Goal: Information Seeking & Learning: Learn about a topic

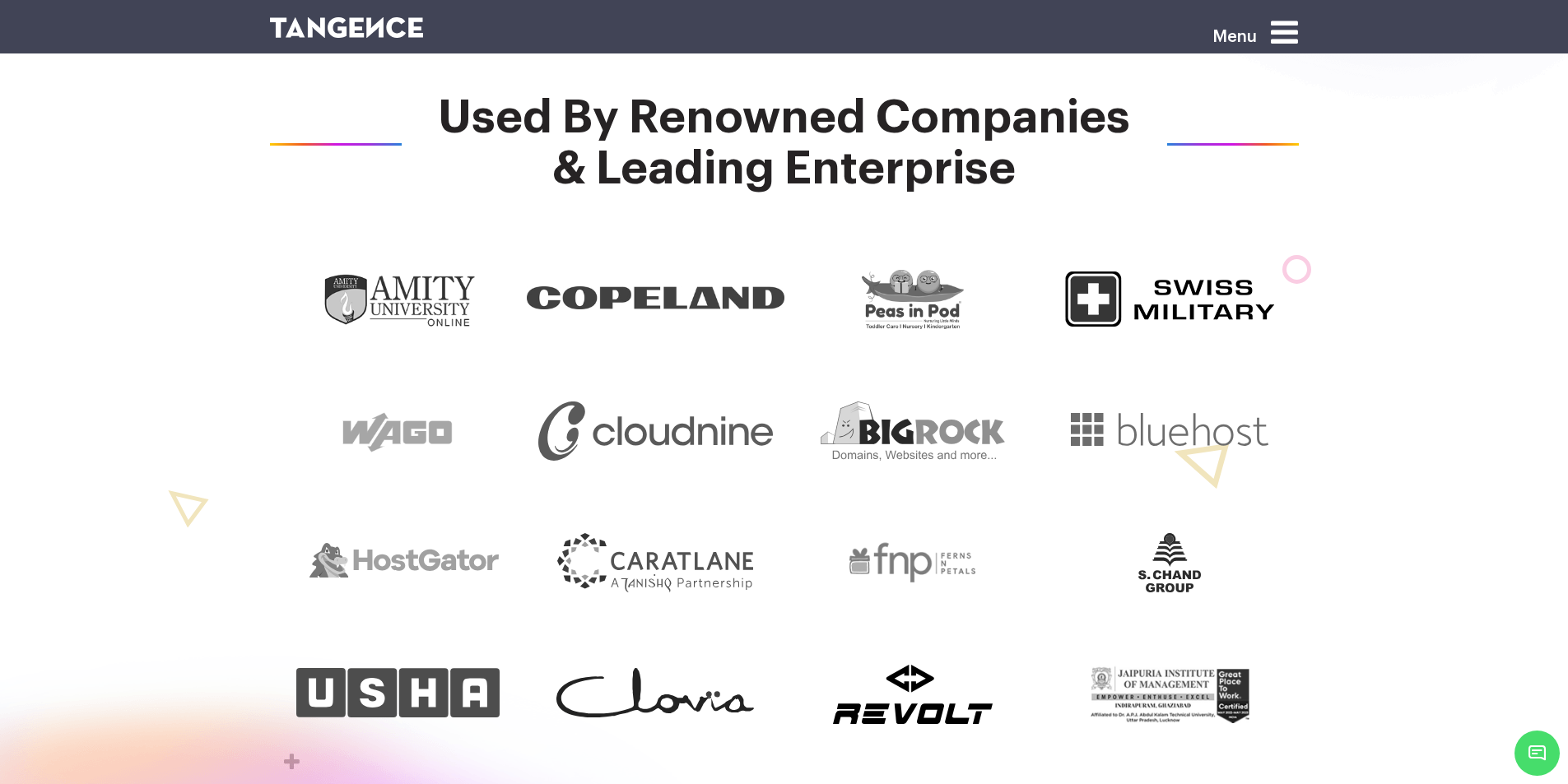
scroll to position [740, 0]
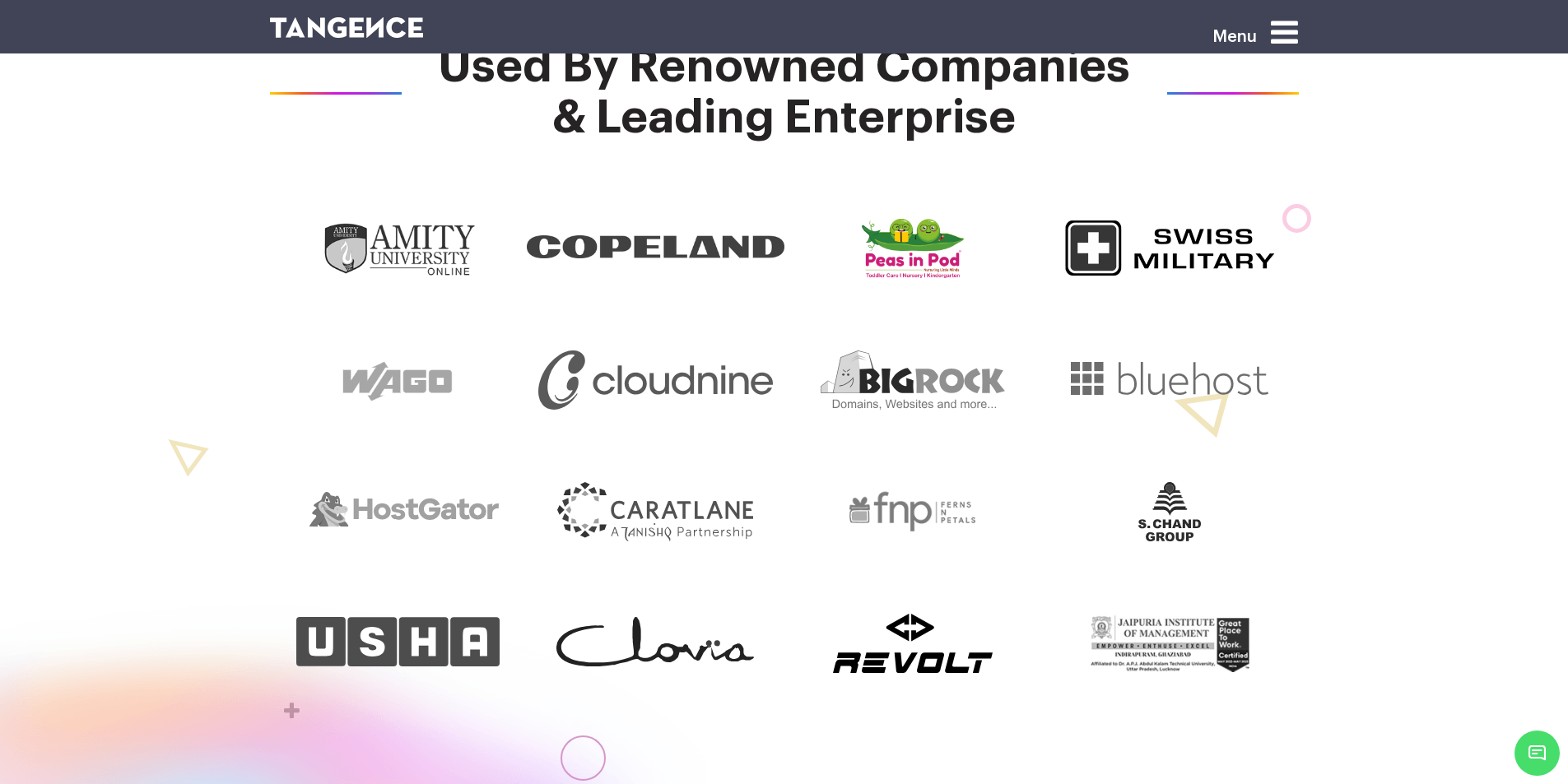
click at [948, 254] on img at bounding box center [912, 249] width 102 height 60
click at [1139, 254] on img at bounding box center [1169, 249] width 210 height 60
click at [955, 400] on img at bounding box center [912, 380] width 184 height 60
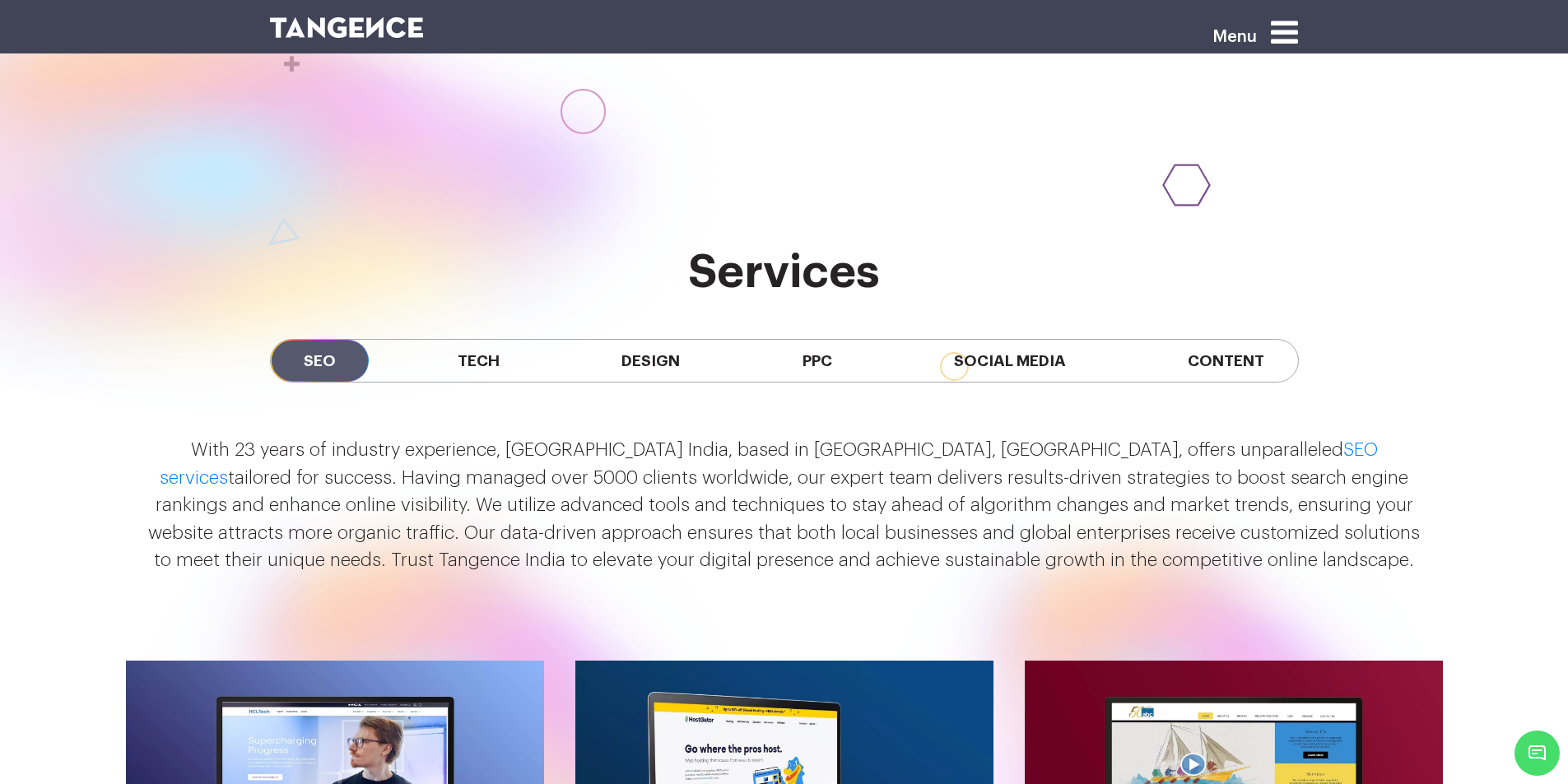
scroll to position [1399, 0]
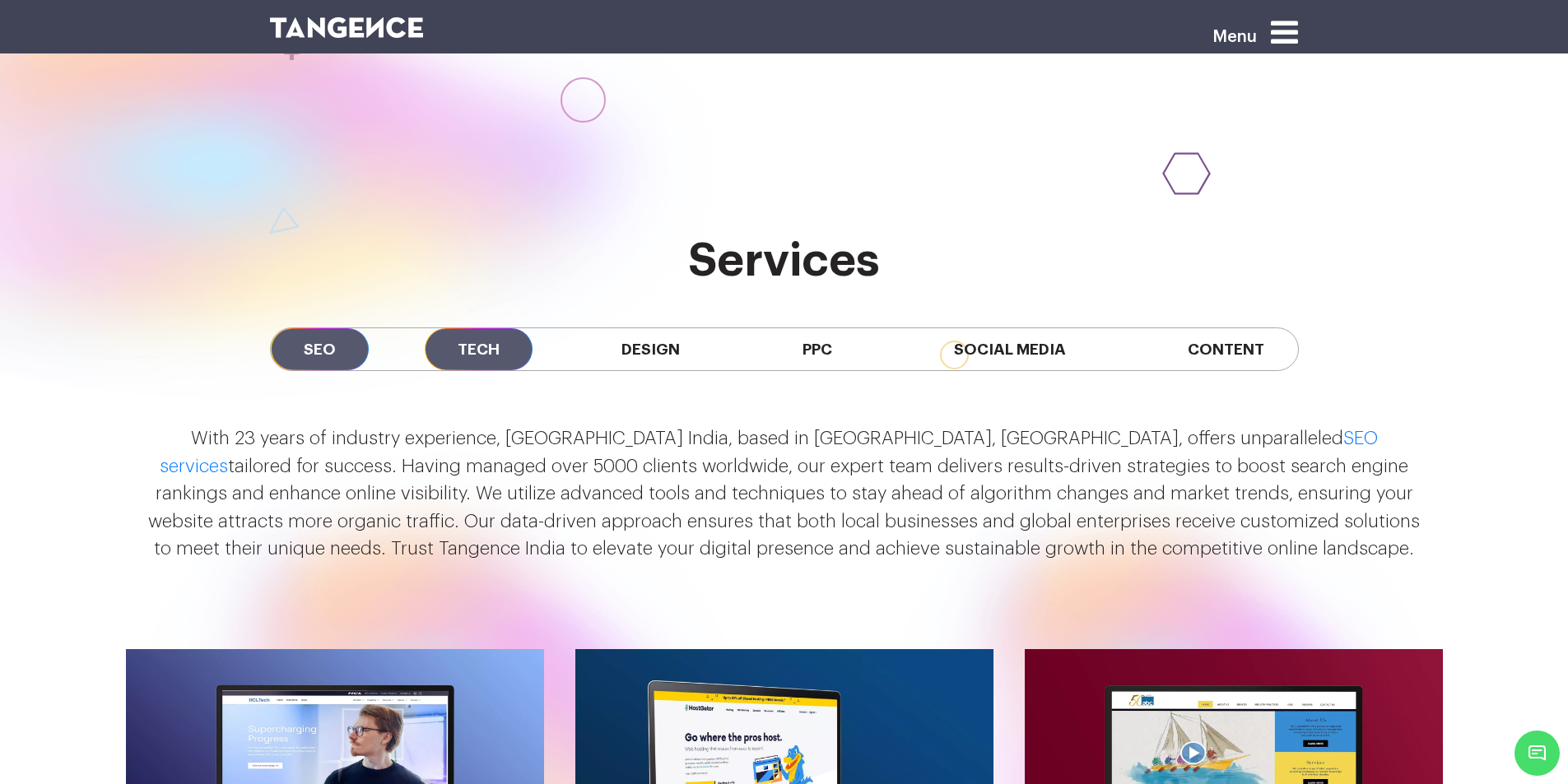
click at [490, 328] on span "Tech" at bounding box center [479, 349] width 107 height 42
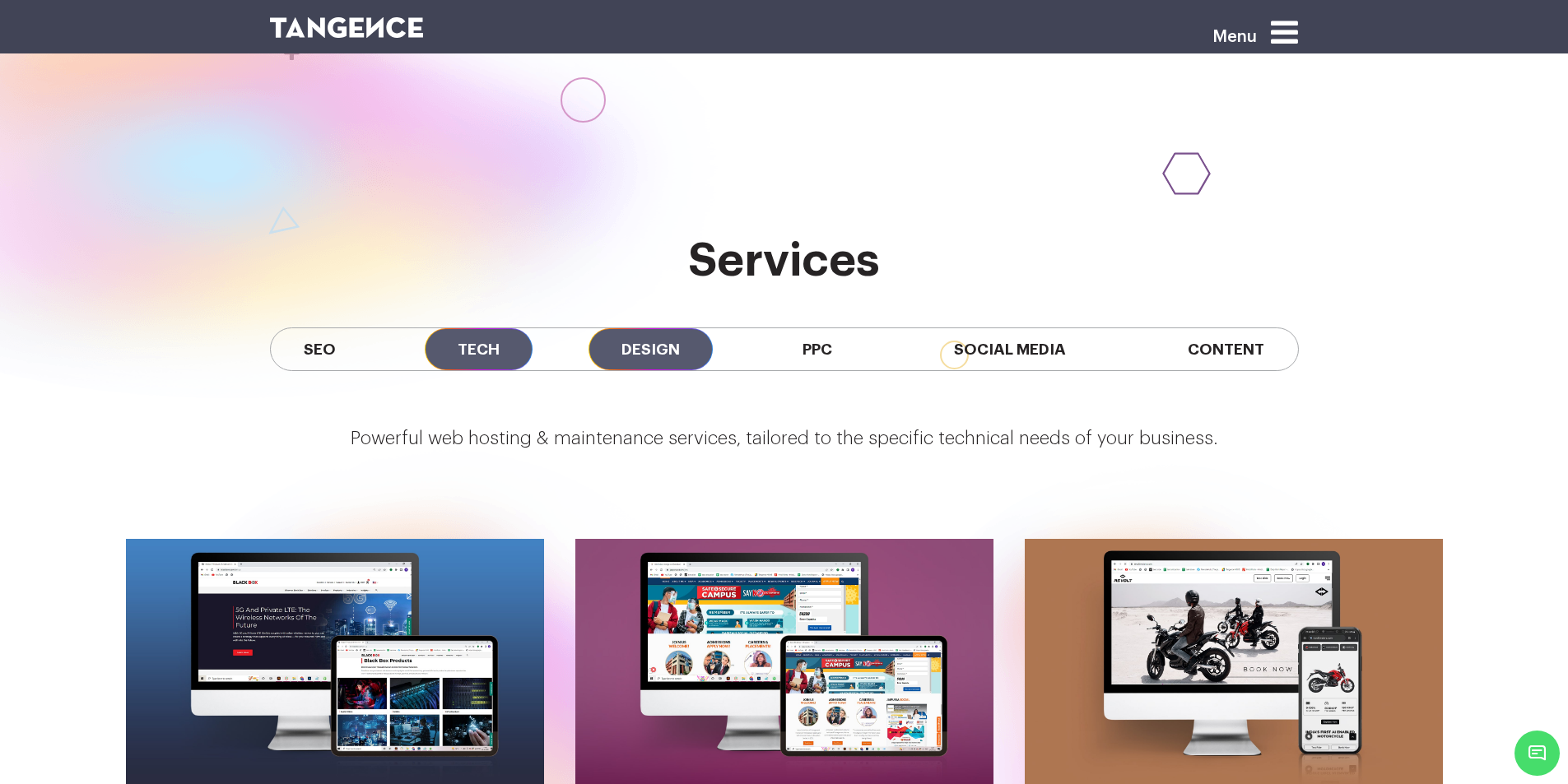
click at [657, 328] on span "Design" at bounding box center [650, 349] width 124 height 42
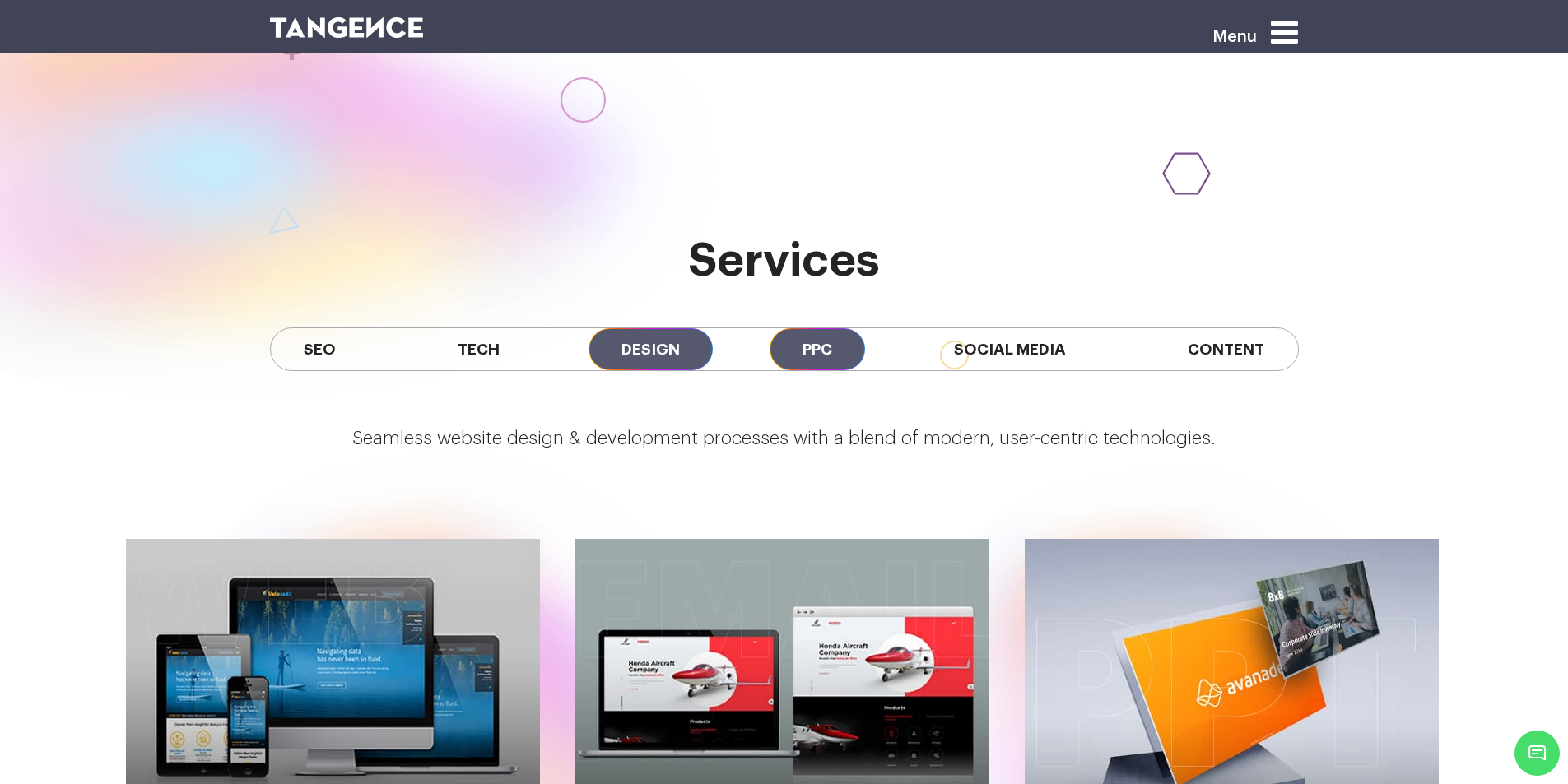
click at [822, 328] on span "PPC" at bounding box center [817, 349] width 96 height 42
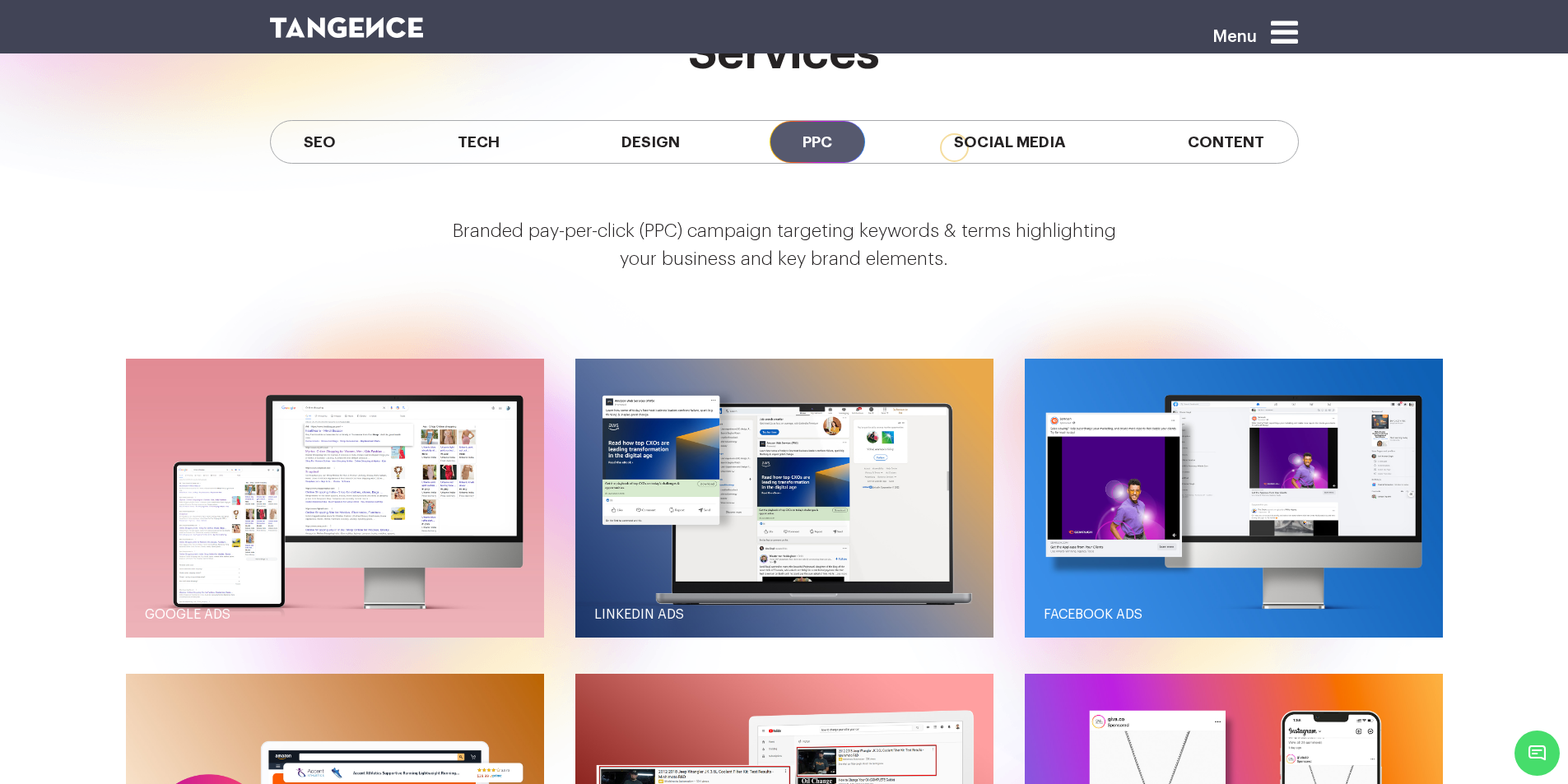
scroll to position [1481, 0]
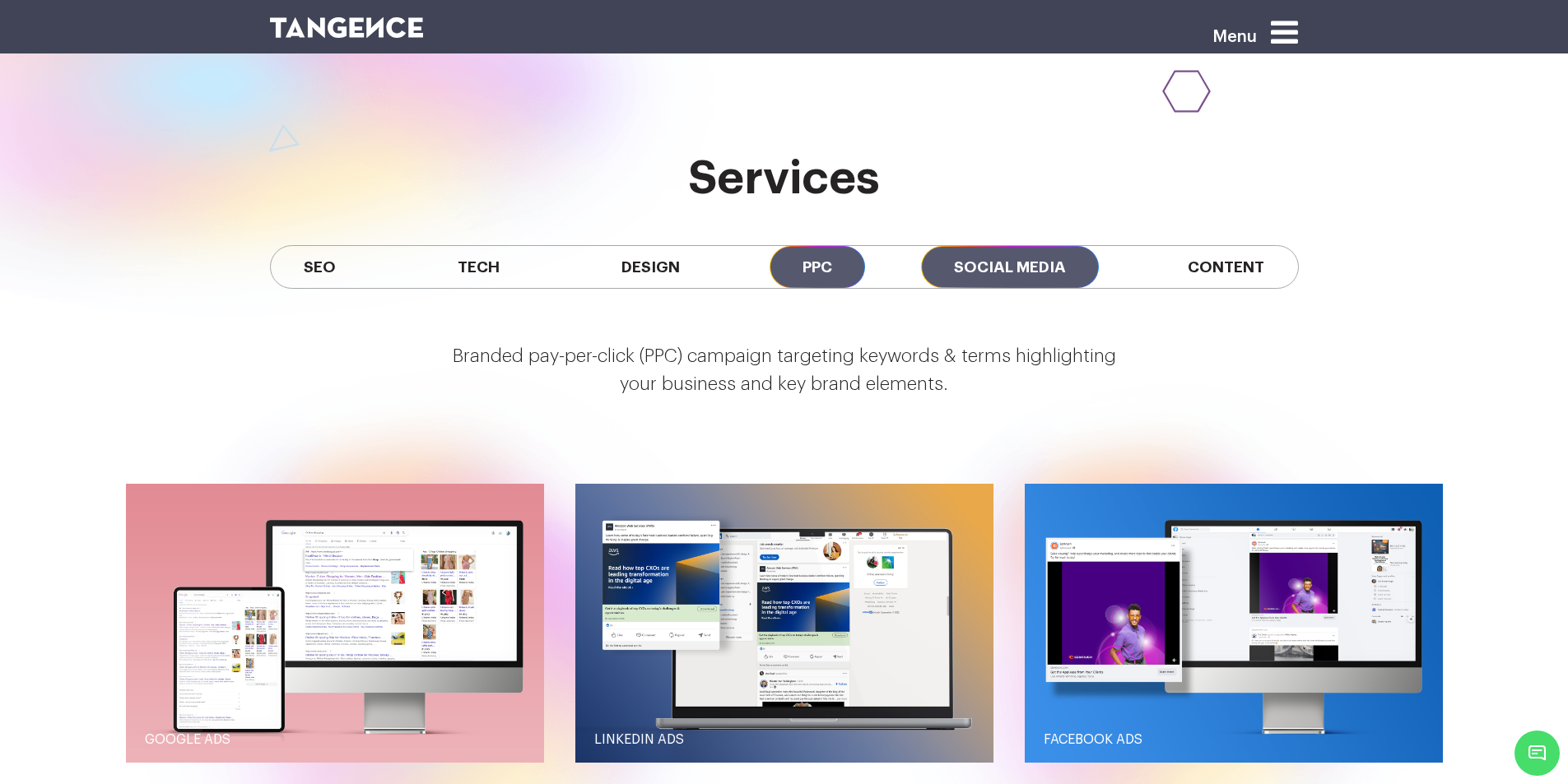
click at [985, 246] on span "Social Media" at bounding box center [1010, 267] width 178 height 42
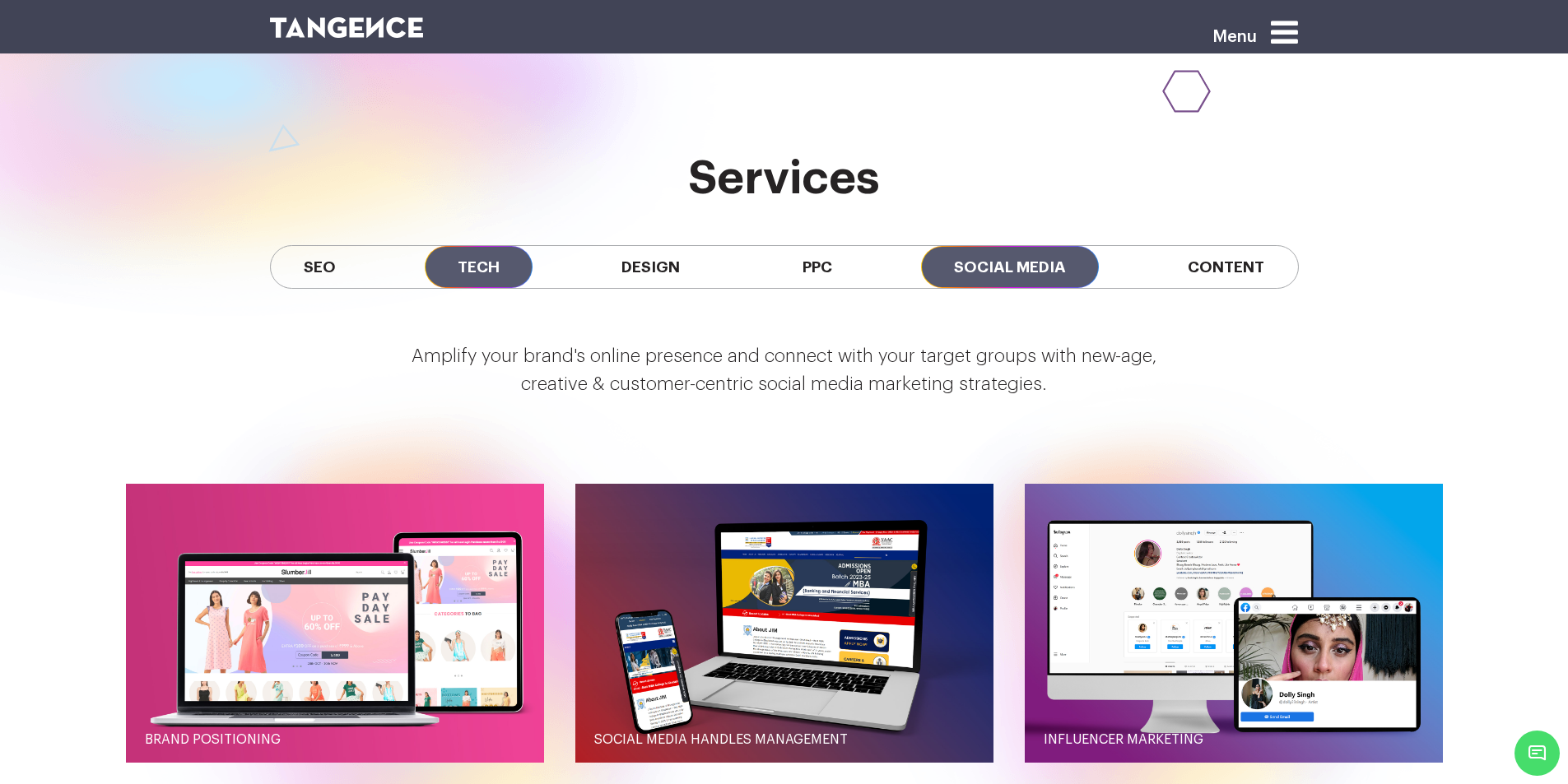
click at [473, 252] on span "Tech" at bounding box center [479, 267] width 107 height 42
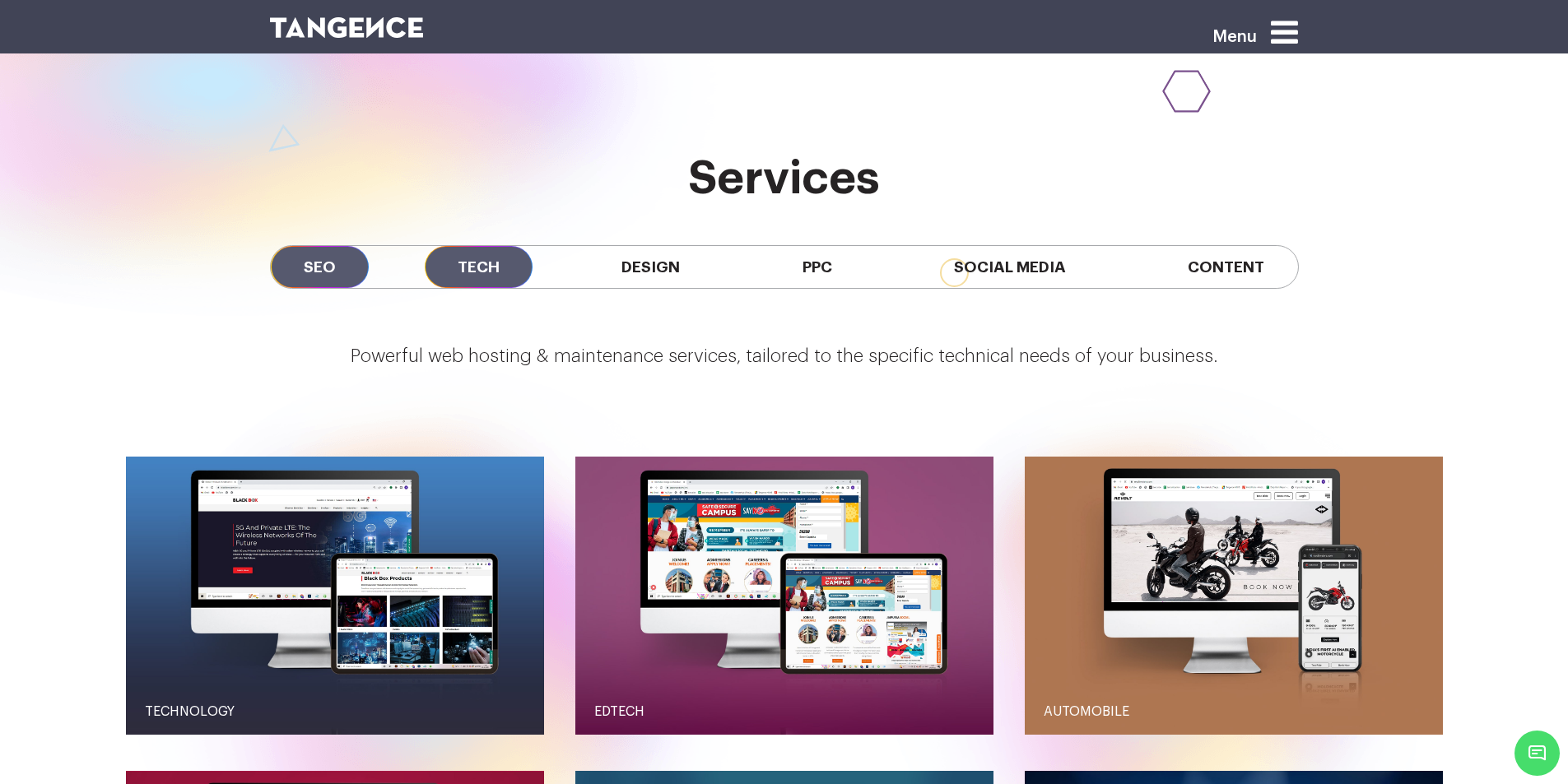
click at [354, 250] on span "SEO" at bounding box center [319, 267] width 98 height 42
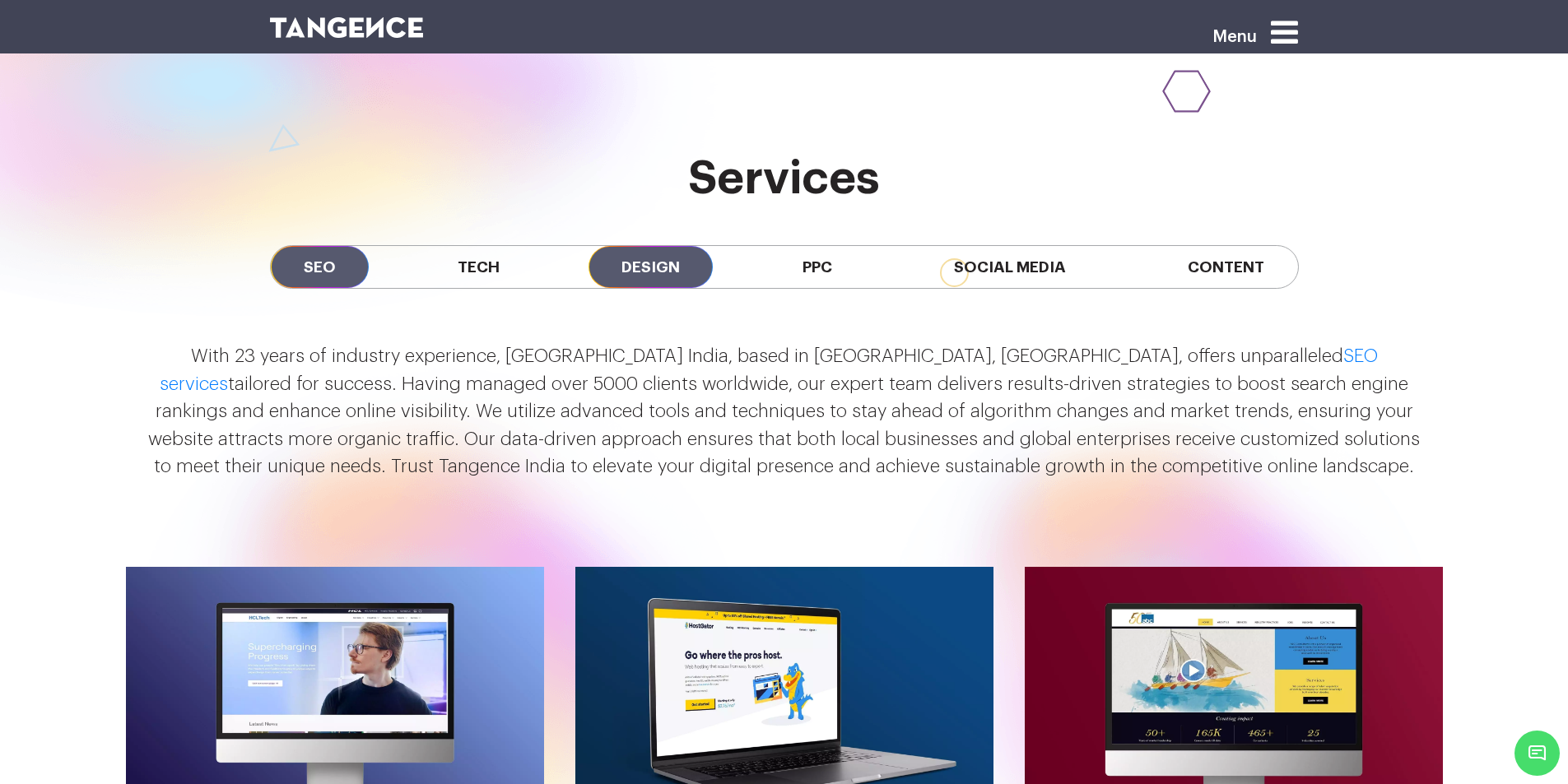
click at [670, 246] on span "Design" at bounding box center [650, 267] width 124 height 42
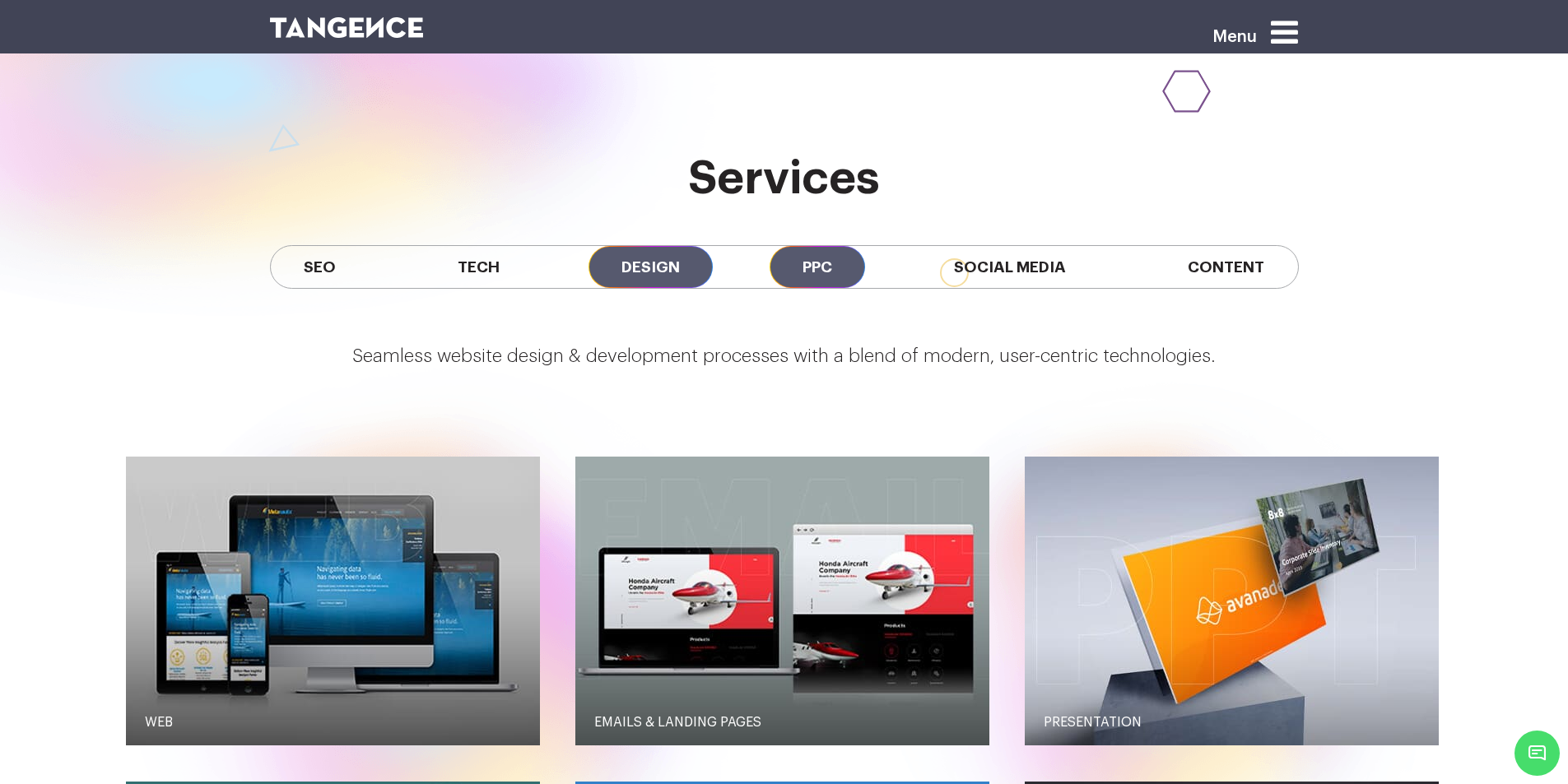
click at [786, 246] on span "PPC" at bounding box center [817, 267] width 96 height 42
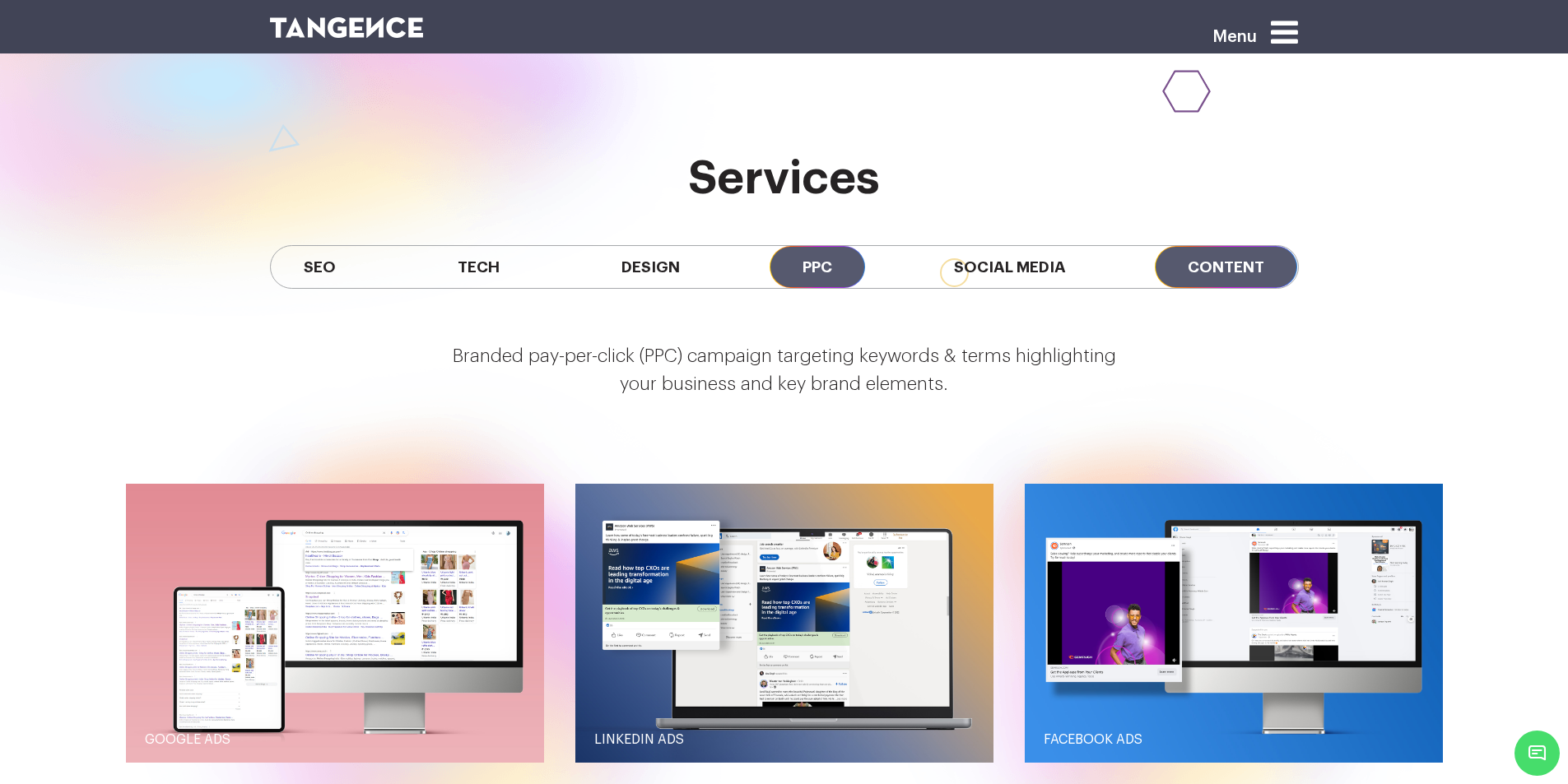
click at [1179, 246] on span "Content" at bounding box center [1225, 267] width 142 height 42
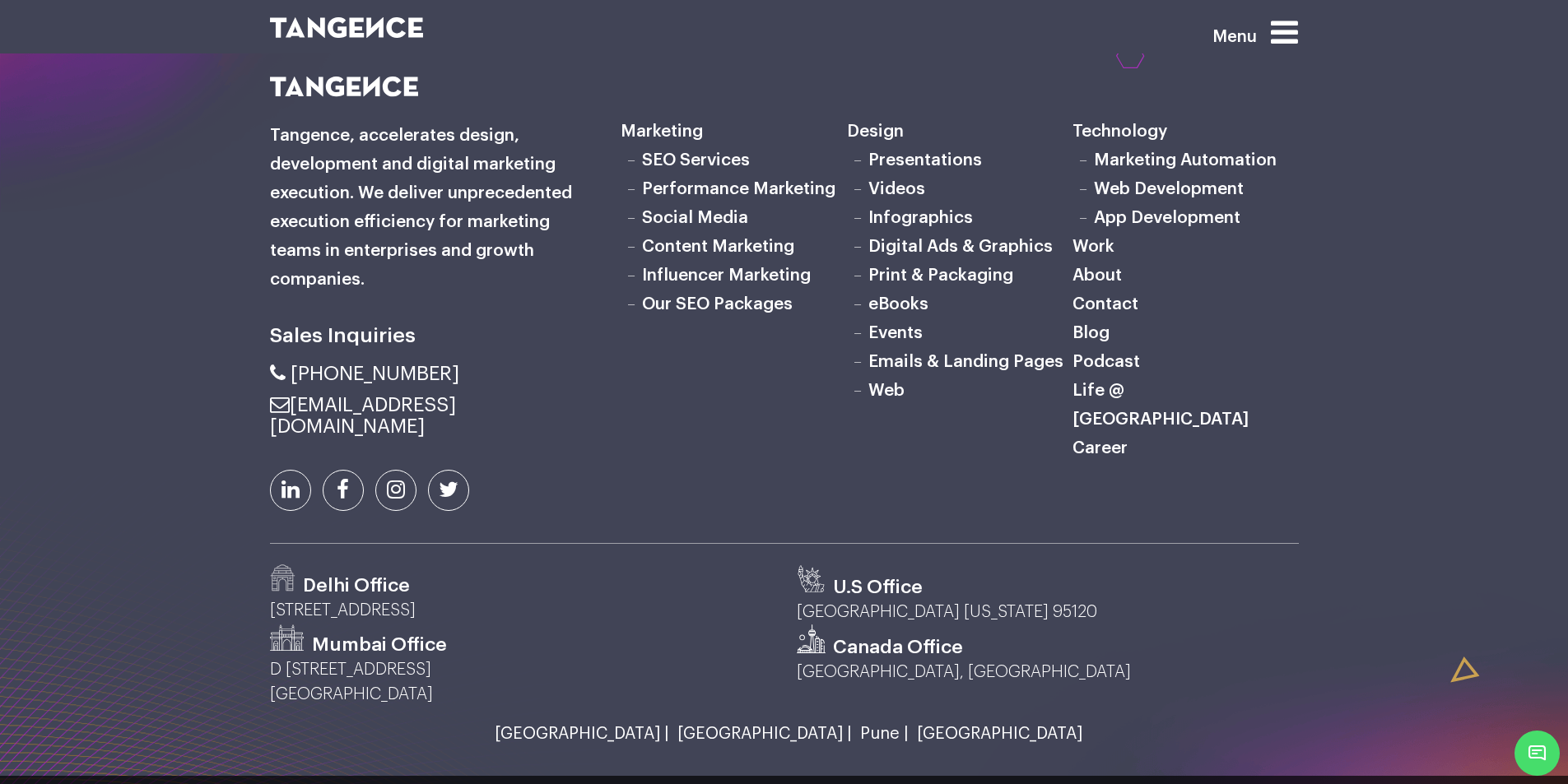
scroll to position [5413, 0]
